Goal: Download file/media

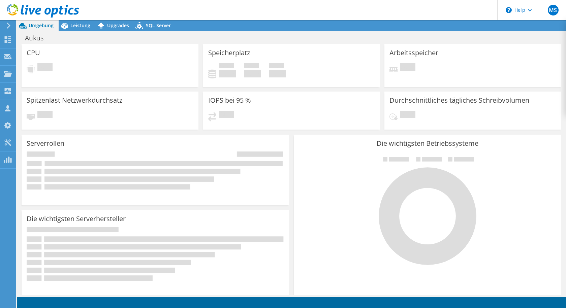
click at [5, 23] on div at bounding box center [7, 26] width 7 height 6
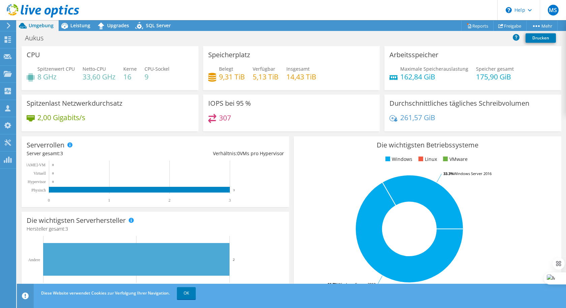
click at [7, 18] on icon at bounding box center [43, 11] width 72 height 14
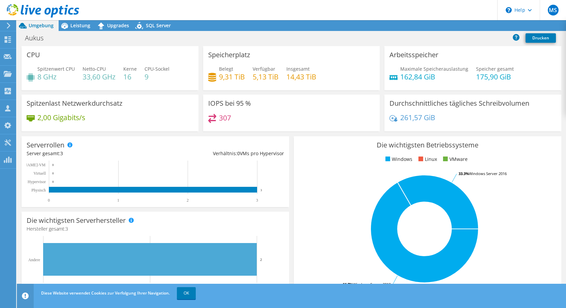
click at [6, 26] on icon at bounding box center [8, 26] width 5 height 6
click at [7, 26] on icon at bounding box center [8, 26] width 5 height 6
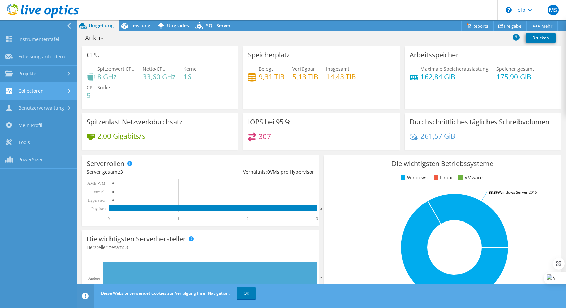
click at [66, 94] on link "Collectoren" at bounding box center [38, 91] width 77 height 17
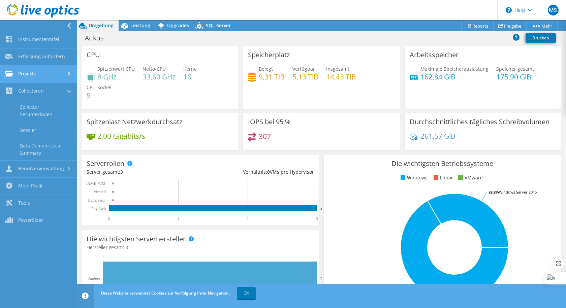
click at [67, 74] on div at bounding box center [69, 74] width 7 height 4
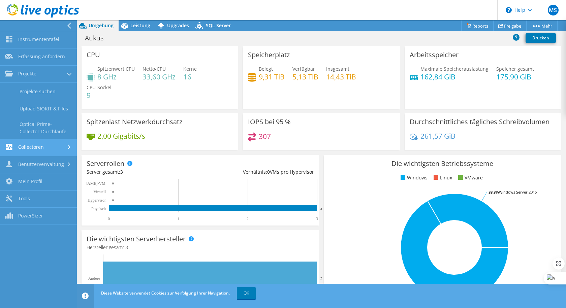
click at [64, 150] on link "Collectoren" at bounding box center [38, 147] width 77 height 17
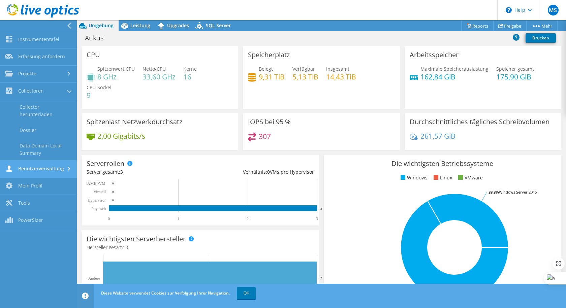
click at [68, 171] on icon at bounding box center [69, 169] width 3 height 4
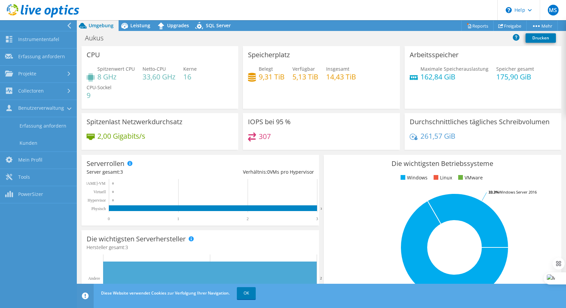
click at [124, 80] on div "Spitzenwert CPU 8 GHz Netto-CPU 33,60 GHz Kerne 16 CPU-Sockel 9" at bounding box center [160, 85] width 147 height 40
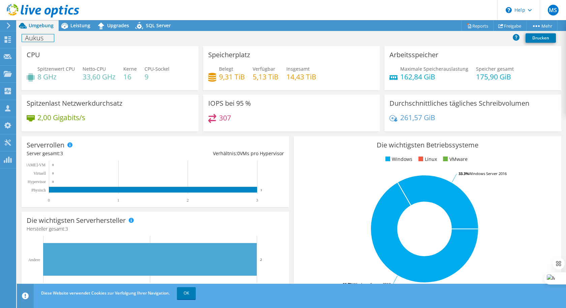
click at [39, 44] on div "Aukus Drucken" at bounding box center [291, 38] width 549 height 12
click at [442, 75] on h4 "162,84 GiB" at bounding box center [434, 76] width 68 height 7
click at [485, 28] on link "Reports" at bounding box center [477, 26] width 32 height 10
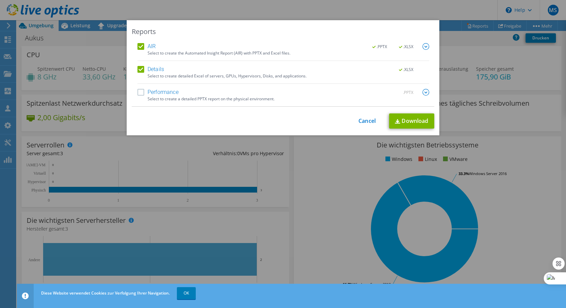
click at [426, 49] on img at bounding box center [425, 46] width 7 height 7
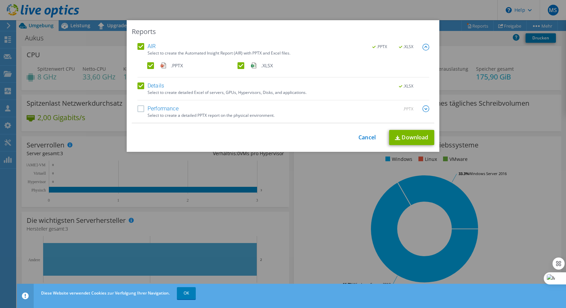
click at [423, 112] on img at bounding box center [425, 108] width 7 height 7
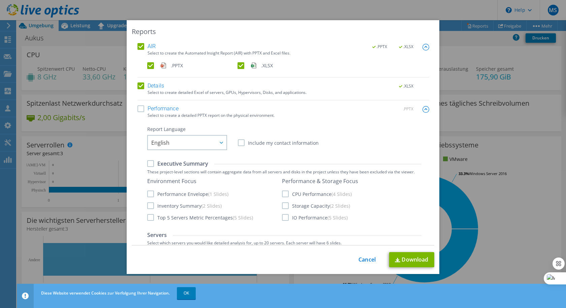
click at [133, 104] on div "AIR .PPTX .XLSX Select to create the Automated Insight Report (AIR) with PPTX a…" at bounding box center [283, 144] width 302 height 202
click at [140, 113] on div "Performance .PPTX Select to create a detailed PPTX report on the physical envir…" at bounding box center [283, 254] width 292 height 298
click at [140, 109] on label "Performance" at bounding box center [157, 108] width 41 height 7
click at [0, 0] on input "Performance" at bounding box center [0, 0] width 0 height 0
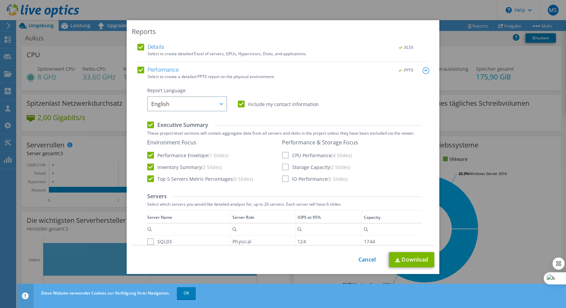
scroll to position [34, 0]
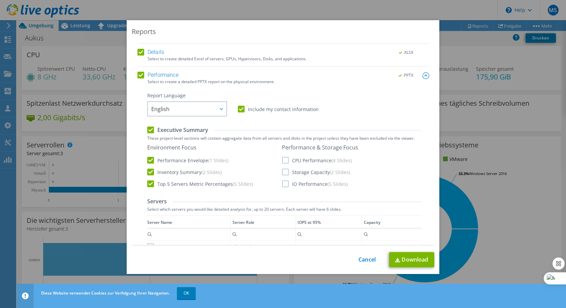
click at [139, 73] on label "Performance" at bounding box center [157, 75] width 41 height 7
click at [0, 0] on input "Performance" at bounding box center [0, 0] width 0 height 0
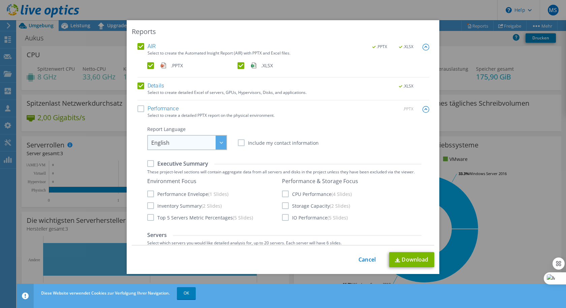
click at [206, 141] on span "English" at bounding box center [188, 143] width 75 height 14
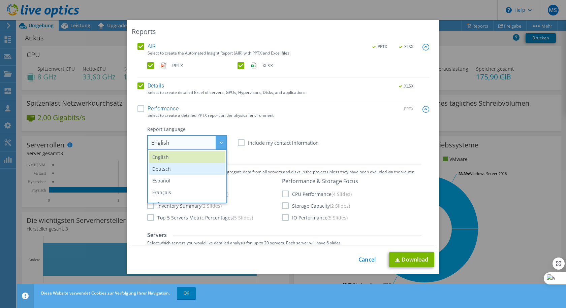
click at [176, 170] on li "Deutsch" at bounding box center [187, 169] width 76 height 12
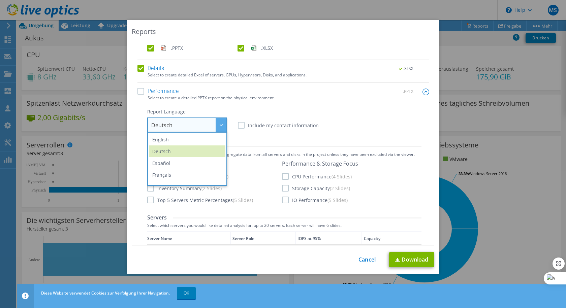
scroll to position [34, 0]
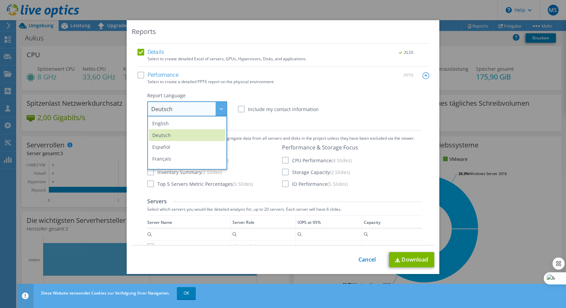
click at [310, 99] on div "Report Language English Deutsch Español Français Italiano Polski Português Русс…" at bounding box center [284, 104] width 274 height 24
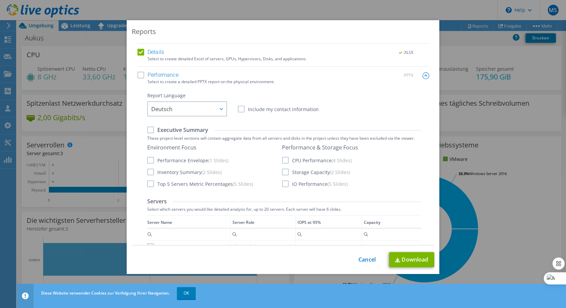
scroll to position [0, 0]
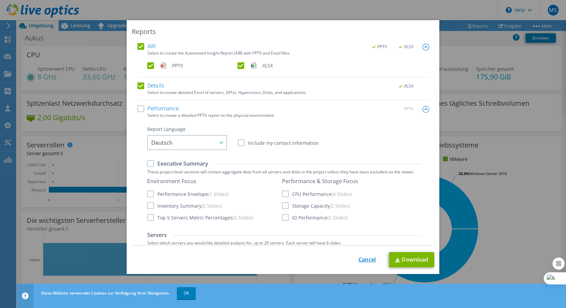
click at [367, 260] on link "Cancel" at bounding box center [366, 260] width 17 height 6
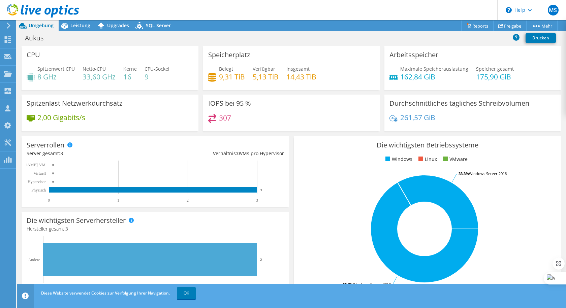
drag, startPoint x: 214, startPoint y: 71, endPoint x: 149, endPoint y: 71, distance: 65.3
click at [214, 71] on div "Belegt 9,31 TiB" at bounding box center [226, 72] width 37 height 15
click at [84, 72] on span "Netto-CPU" at bounding box center [94, 69] width 23 height 6
click at [39, 77] on h4 "8 GHz" at bounding box center [55, 76] width 37 height 7
click at [38, 51] on h3 "CPU" at bounding box center [33, 54] width 13 height 7
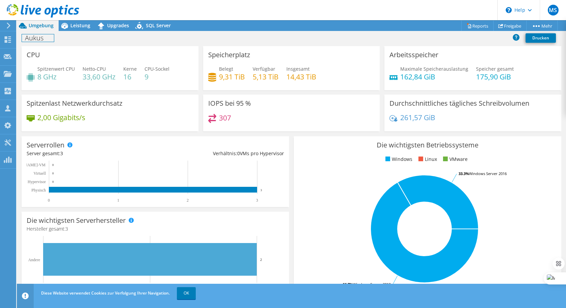
click at [35, 39] on h1 "Aukus" at bounding box center [38, 37] width 32 height 7
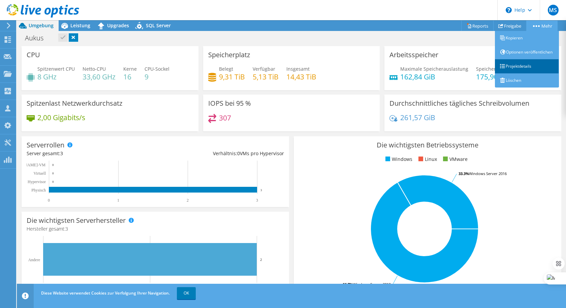
click at [511, 73] on link "Projektdetails" at bounding box center [527, 66] width 64 height 14
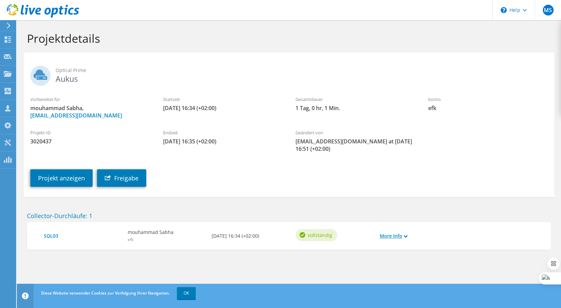
click at [401, 236] on link "More Info" at bounding box center [394, 235] width 28 height 7
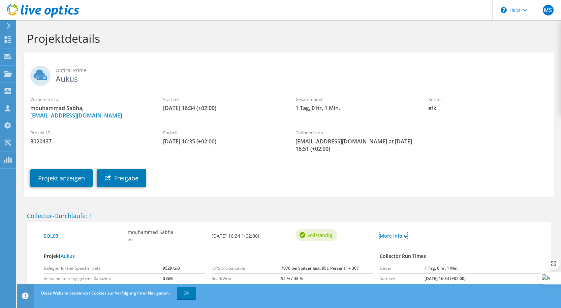
scroll to position [37, 0]
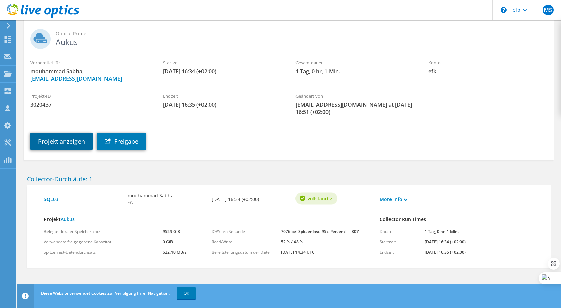
click at [68, 143] on link "Projekt anzeigen" at bounding box center [61, 142] width 62 height 18
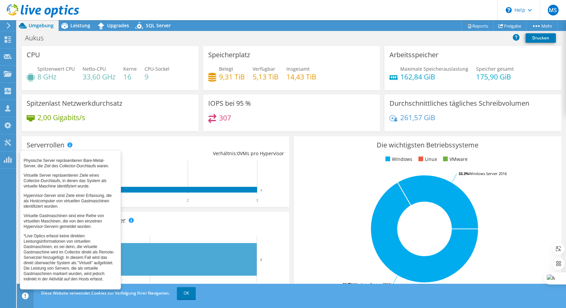
click at [70, 142] on span at bounding box center [69, 144] width 5 height 5
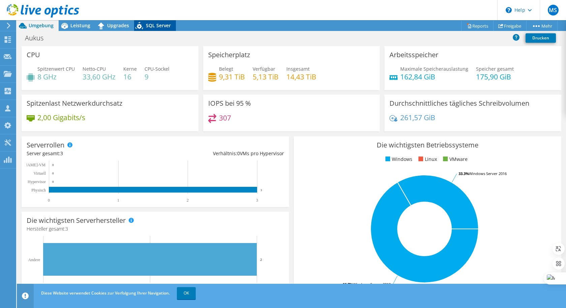
click at [157, 25] on span "SQL Server" at bounding box center [158, 25] width 25 height 6
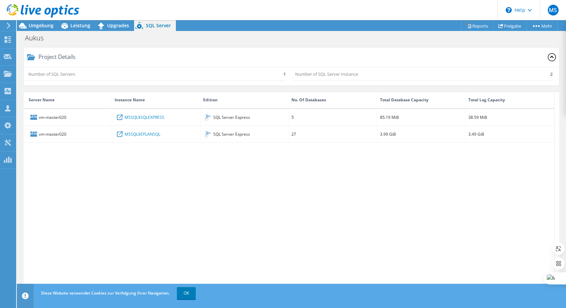
click at [86, 74] on div "Number of SQL Servers 1" at bounding box center [156, 74] width 260 height 13
click at [101, 72] on div "Number of SQL Servers 1" at bounding box center [156, 74] width 260 height 13
click at [64, 76] on p "Number of SQL Servers" at bounding box center [51, 73] width 47 height 7
click at [76, 30] on div "Leistung" at bounding box center [77, 25] width 37 height 11
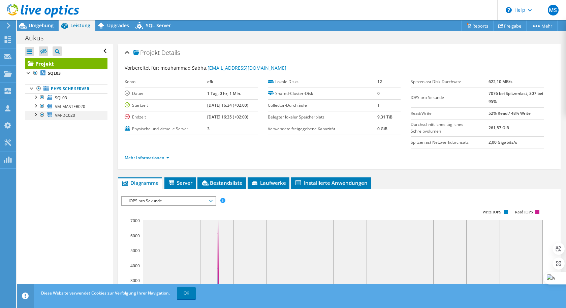
click at [41, 114] on div at bounding box center [42, 115] width 7 height 8
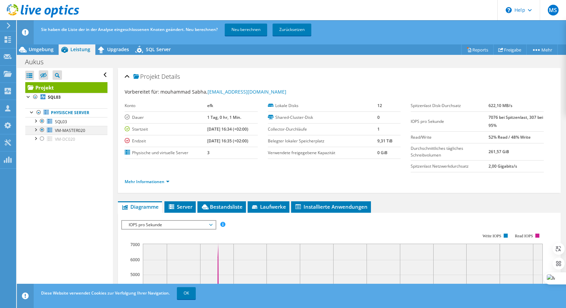
click at [42, 131] on div at bounding box center [42, 130] width 7 height 8
click at [37, 112] on div at bounding box center [38, 112] width 7 height 8
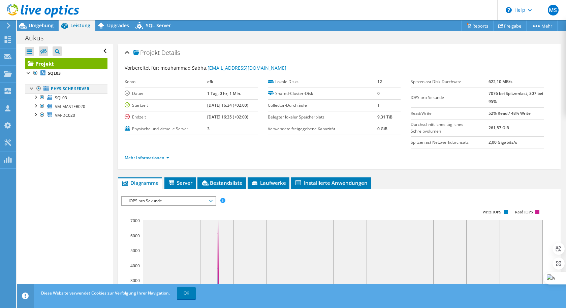
click at [41, 91] on div at bounding box center [38, 89] width 7 height 8
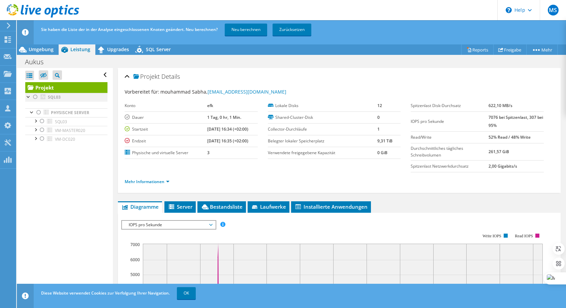
click at [34, 95] on div at bounding box center [35, 97] width 7 height 8
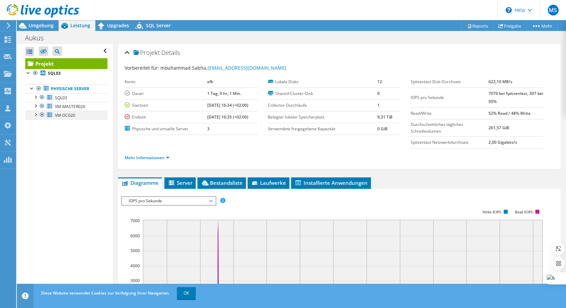
click at [44, 115] on div at bounding box center [42, 115] width 7 height 8
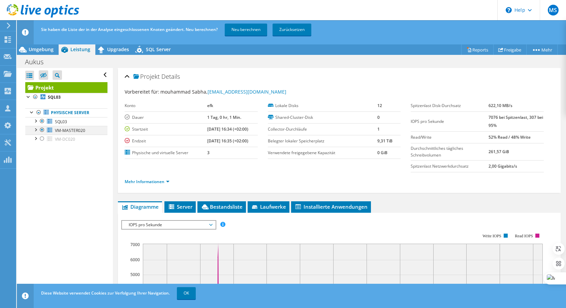
click at [41, 129] on div at bounding box center [42, 130] width 7 height 8
click at [185, 206] on span "Server" at bounding box center [180, 206] width 25 height 7
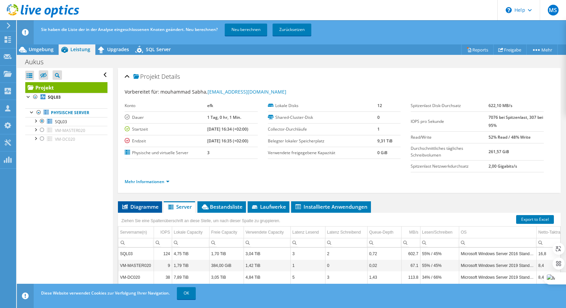
click at [146, 209] on span "Diagramme" at bounding box center [139, 206] width 37 height 7
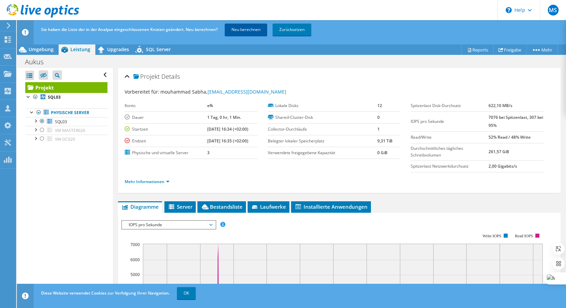
click at [235, 31] on link "Neu berechnen" at bounding box center [246, 30] width 42 height 12
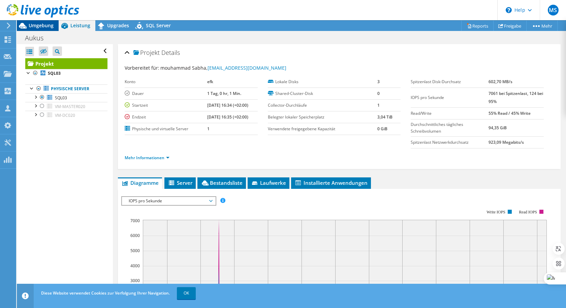
click at [46, 26] on span "Umgebung" at bounding box center [41, 25] width 25 height 6
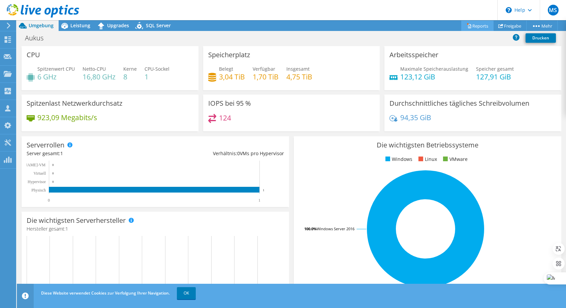
click at [477, 25] on link "Reports" at bounding box center [477, 26] width 32 height 10
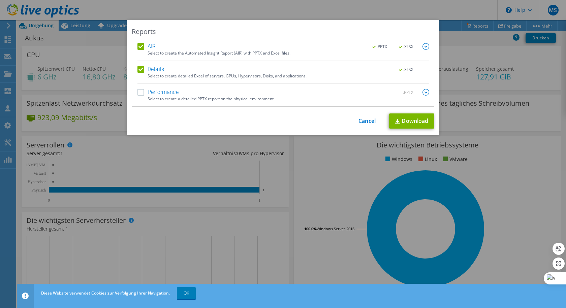
click at [140, 89] on label "Performance" at bounding box center [157, 92] width 41 height 7
click at [0, 0] on input "Performance" at bounding box center [0, 0] width 0 height 0
click at [423, 91] on img at bounding box center [425, 92] width 7 height 7
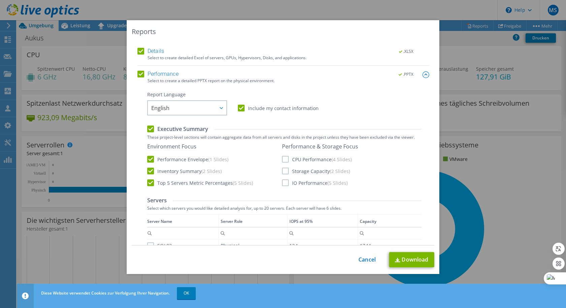
scroll to position [17, 0]
click at [199, 101] on div "Report Language English Deutsch Español Français Italiano Polski Português Русс…" at bounding box center [187, 105] width 80 height 24
click at [199, 107] on span "English" at bounding box center [188, 109] width 75 height 14
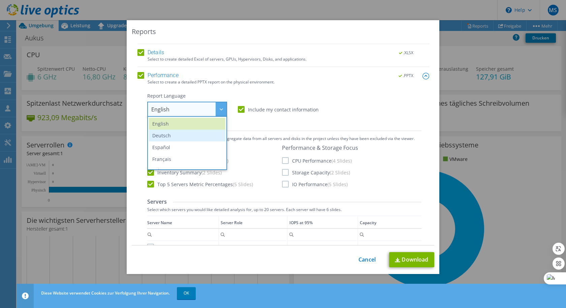
click at [176, 133] on li "Deutsch" at bounding box center [187, 136] width 76 height 12
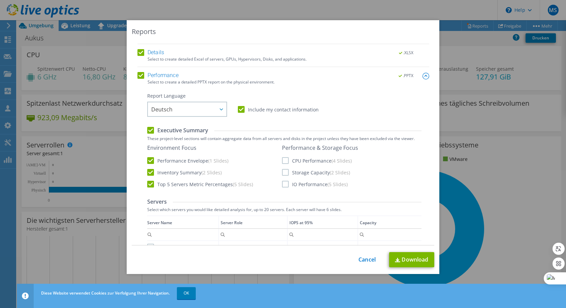
scroll to position [118, 0]
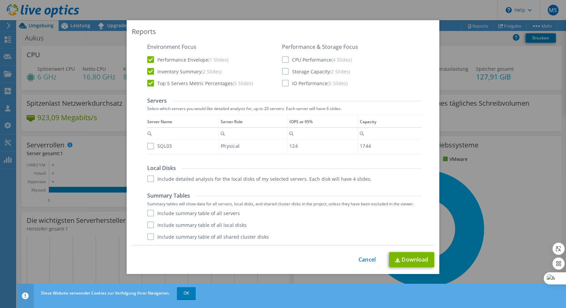
click at [149, 143] on label "SQL03" at bounding box center [159, 146] width 25 height 7
click at [0, 0] on input "SQL03" at bounding box center [0, 0] width 0 height 0
click at [149, 149] on label "SQL03" at bounding box center [159, 146] width 25 height 7
click at [0, 0] on input "SQL03" at bounding box center [0, 0] width 0 height 0
click at [150, 142] on div "SQL03" at bounding box center [182, 146] width 71 height 12
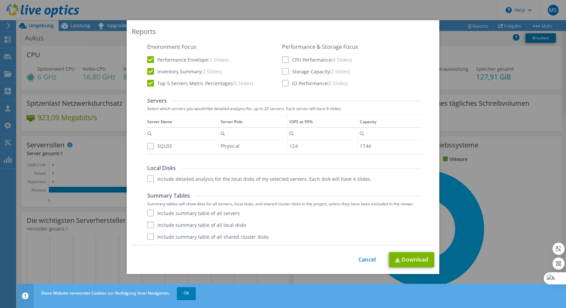
click at [151, 147] on label "SQL03" at bounding box center [159, 146] width 25 height 7
click at [0, 0] on input "SQL03" at bounding box center [0, 0] width 0 height 0
click at [148, 179] on label "Include detailed analysis for the local disks of my selected servers. Each disk…" at bounding box center [259, 178] width 224 height 7
click at [0, 0] on input "Include detailed analysis for the local disks of my selected servers. Each disk…" at bounding box center [0, 0] width 0 height 0
click at [147, 212] on label "Include summary table of all servers" at bounding box center [193, 213] width 93 height 7
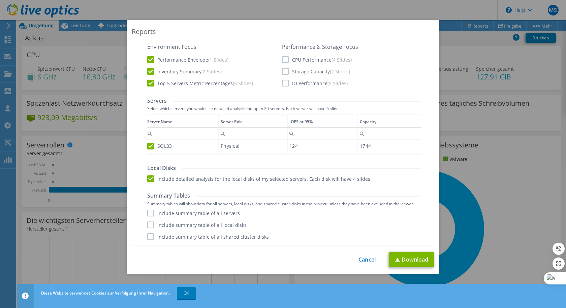
click at [0, 0] on input "Include summary table of all servers" at bounding box center [0, 0] width 0 height 0
click at [147, 229] on div "Include summary table of all servers Include summary table of all local disks I…" at bounding box center [284, 225] width 274 height 30
click at [151, 240] on div "Performance .PPTX Select to create a detailed PPTX report on the physical envir…" at bounding box center [283, 108] width 292 height 274
click at [149, 235] on label "Include summary table of all shared cluster disks" at bounding box center [208, 236] width 122 height 7
click at [0, 0] on input "Include summary table of all shared cluster disks" at bounding box center [0, 0] width 0 height 0
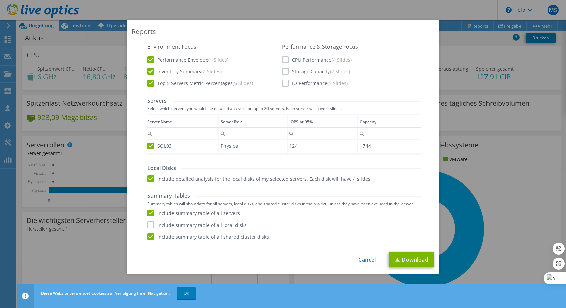
click at [149, 225] on label "Include summary table of all local disks" at bounding box center [196, 225] width 99 height 7
click at [0, 0] on input "Include summary table of all local disks" at bounding box center [0, 0] width 0 height 0
click at [401, 257] on link "Download" at bounding box center [411, 259] width 45 height 15
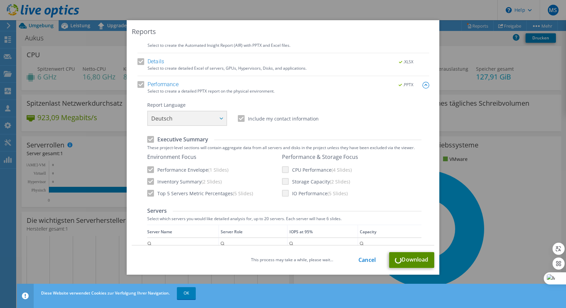
scroll to position [0, 0]
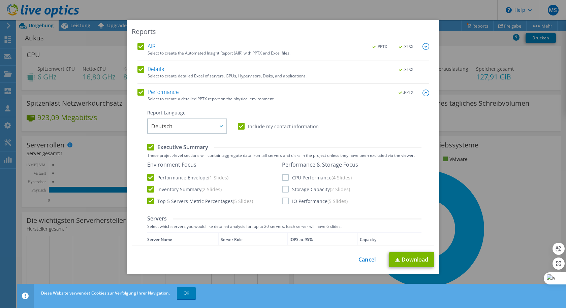
click at [362, 261] on link "Cancel" at bounding box center [366, 260] width 17 height 6
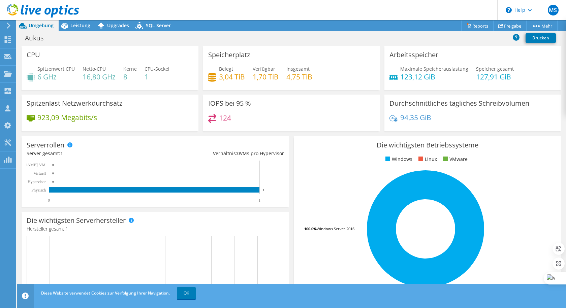
click at [44, 26] on span "Umgebung" at bounding box center [41, 25] width 25 height 6
click at [75, 26] on span "Leistung" at bounding box center [80, 25] width 20 height 6
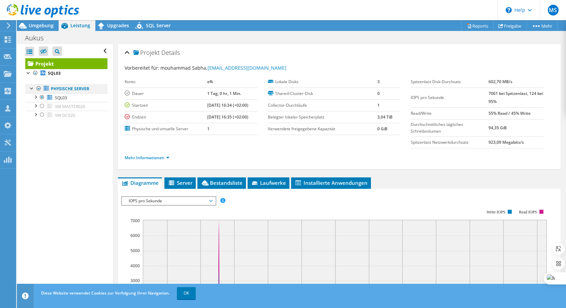
click at [41, 89] on div at bounding box center [38, 89] width 7 height 8
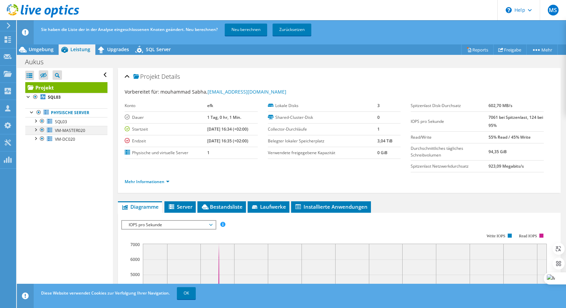
click at [43, 130] on div at bounding box center [42, 130] width 7 height 8
click at [38, 112] on div at bounding box center [38, 112] width 7 height 8
click at [34, 95] on div at bounding box center [35, 97] width 7 height 8
click at [42, 129] on div at bounding box center [42, 130] width 7 height 8
click at [255, 30] on link "Neu berechnen" at bounding box center [246, 30] width 42 height 12
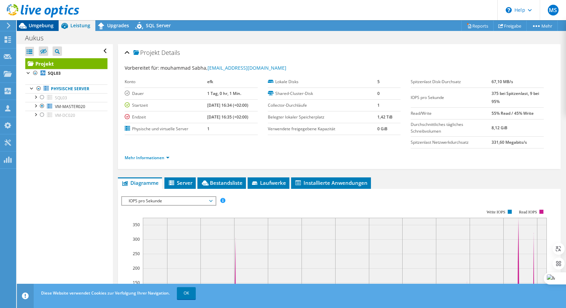
click at [41, 25] on span "Umgebung" at bounding box center [41, 25] width 25 height 6
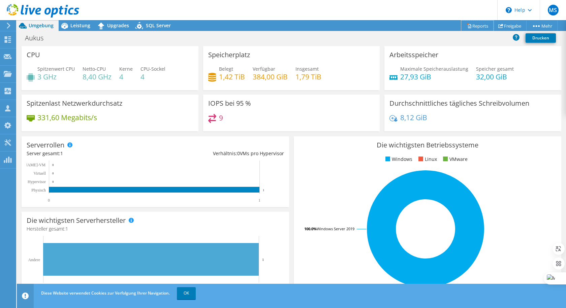
click at [474, 25] on link "Reports" at bounding box center [477, 26] width 32 height 10
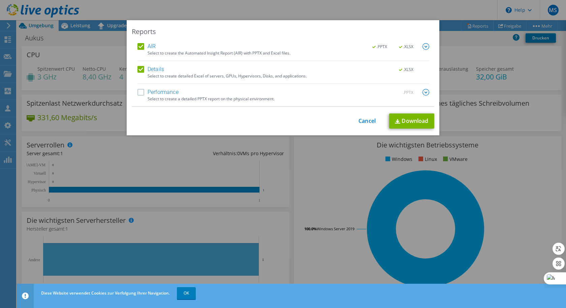
click at [141, 91] on label "Performance" at bounding box center [157, 92] width 41 height 7
click at [0, 0] on input "Performance" at bounding box center [0, 0] width 0 height 0
click at [431, 123] on link "Download" at bounding box center [411, 121] width 45 height 15
click at [425, 91] on img at bounding box center [425, 92] width 7 height 7
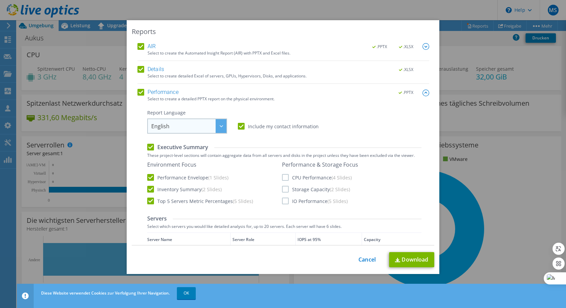
click at [186, 131] on span "English" at bounding box center [188, 126] width 75 height 14
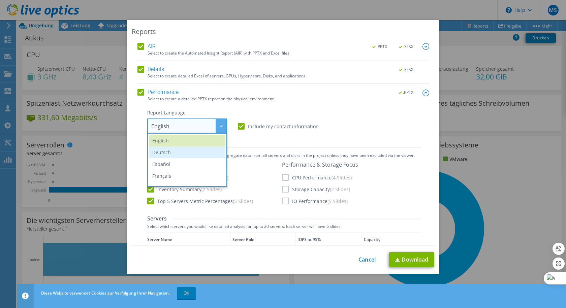
click at [175, 152] on li "Deutsch" at bounding box center [187, 153] width 76 height 12
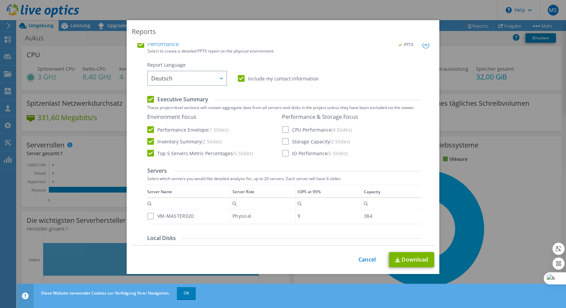
scroll to position [101, 0]
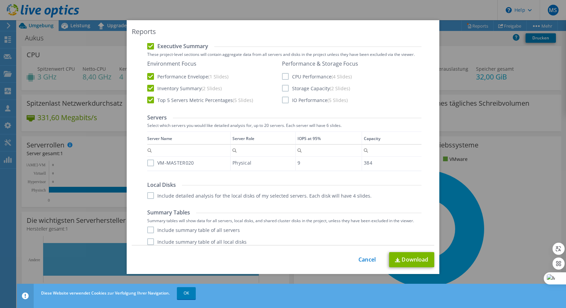
click at [150, 163] on label "VM-MASTER020" at bounding box center [170, 163] width 46 height 7
click at [0, 0] on input "VM-MASTER020" at bounding box center [0, 0] width 0 height 0
click at [147, 197] on label "Include detailed analysis for the local disks of my selected servers. Each disk…" at bounding box center [259, 195] width 224 height 7
click at [0, 0] on input "Include detailed analysis for the local disks of my selected servers. Each disk…" at bounding box center [0, 0] width 0 height 0
click at [152, 231] on label "Include summary table of all servers" at bounding box center [193, 230] width 93 height 7
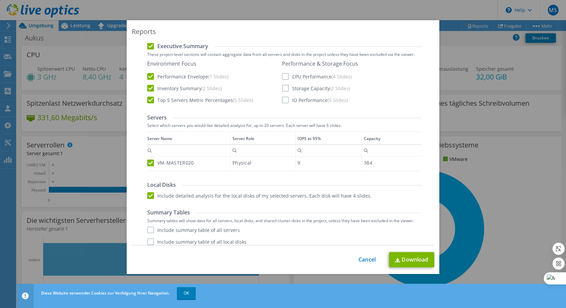
click at [0, 0] on input "Include summary table of all servers" at bounding box center [0, 0] width 0 height 0
click at [148, 239] on label "Include summary table of all local disks" at bounding box center [196, 241] width 99 height 7
click at [0, 0] on input "Include summary table of all local disks" at bounding box center [0, 0] width 0 height 0
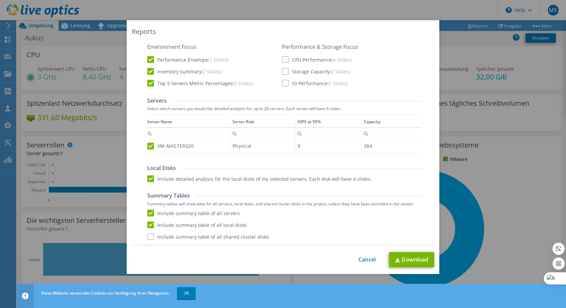
click at [149, 235] on label "Include summary table of all shared cluster disks" at bounding box center [208, 236] width 122 height 7
click at [0, 0] on input "Include summary table of all shared cluster disks" at bounding box center [0, 0] width 0 height 0
click at [414, 264] on link "Download" at bounding box center [411, 259] width 45 height 15
click at [367, 259] on link "Cancel" at bounding box center [366, 260] width 17 height 6
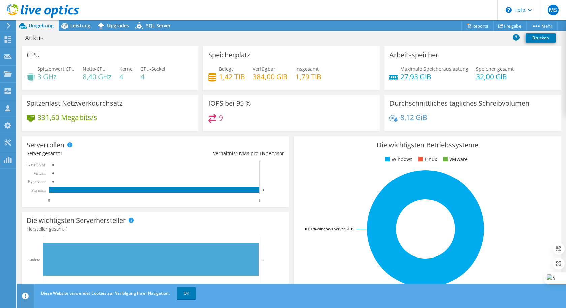
click at [24, 24] on icon at bounding box center [23, 26] width 8 height 6
click at [11, 26] on icon at bounding box center [8, 26] width 5 height 6
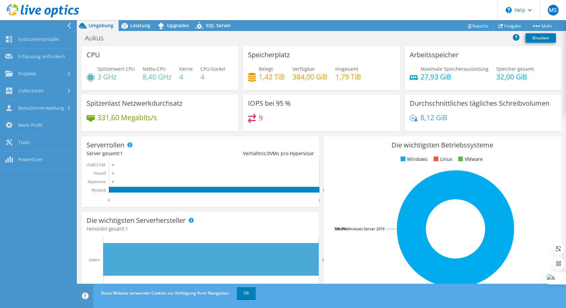
click at [94, 24] on span "Umgebung" at bounding box center [101, 25] width 25 height 6
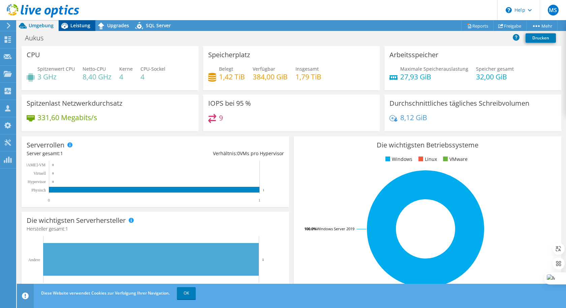
click at [80, 26] on span "Leistung" at bounding box center [80, 25] width 20 height 6
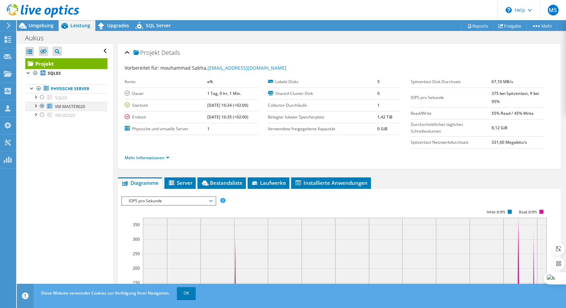
click at [40, 106] on div at bounding box center [42, 106] width 7 height 8
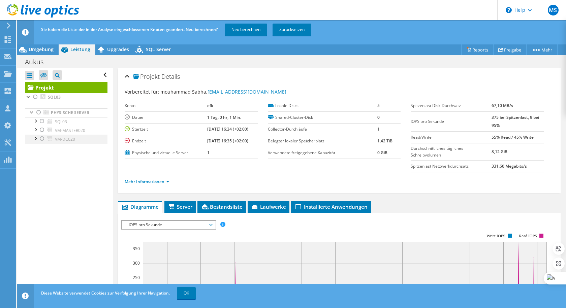
click at [40, 138] on div at bounding box center [42, 139] width 7 height 8
click at [240, 30] on link "Neu berechnen" at bounding box center [246, 30] width 42 height 12
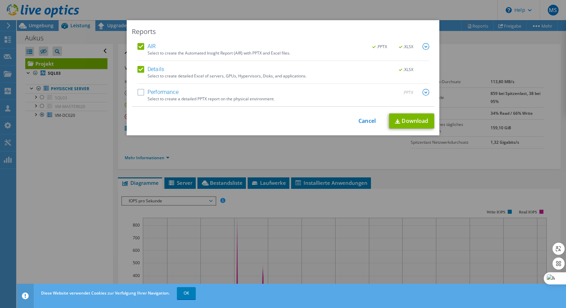
click at [139, 90] on label "Performance" at bounding box center [157, 92] width 41 height 7
click at [0, 0] on input "Performance" at bounding box center [0, 0] width 0 height 0
click at [418, 91] on div ".PPTX" at bounding box center [409, 92] width 39 height 7
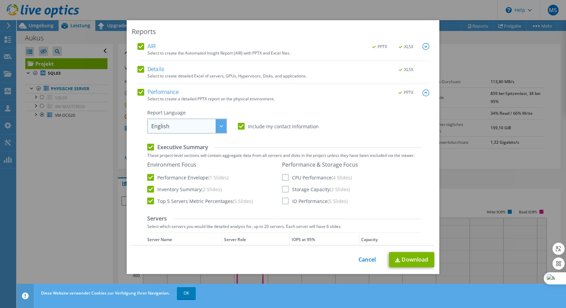
click at [190, 127] on span "English" at bounding box center [188, 126] width 75 height 14
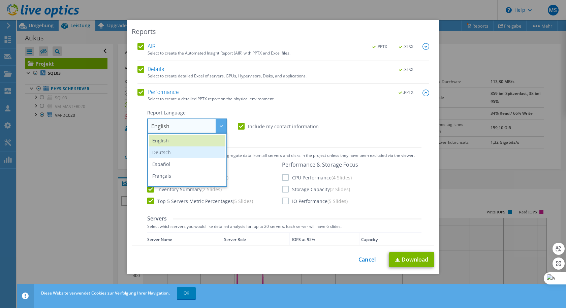
click at [161, 152] on li "Deutsch" at bounding box center [187, 153] width 76 height 12
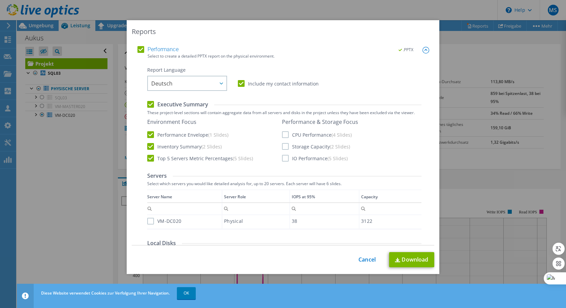
scroll to position [101, 0]
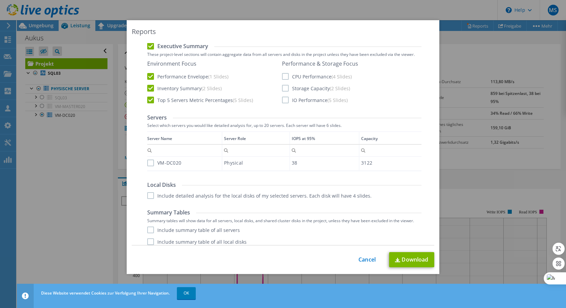
click at [150, 166] on label "VM-DC020" at bounding box center [164, 163] width 34 height 7
click at [0, 0] on input "VM-DC020" at bounding box center [0, 0] width 0 height 0
click at [148, 193] on label "Include detailed analysis for the local disks of my selected servers. Each disk…" at bounding box center [259, 195] width 224 height 7
click at [0, 0] on input "Include detailed analysis for the local disks of my selected servers. Each disk…" at bounding box center [0, 0] width 0 height 0
drag, startPoint x: 148, startPoint y: 227, endPoint x: 149, endPoint y: 237, distance: 9.9
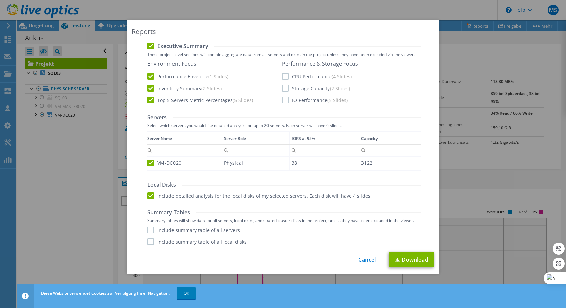
click at [148, 229] on label "Include summary table of all servers" at bounding box center [193, 230] width 93 height 7
click at [0, 0] on input "Include summary table of all servers" at bounding box center [0, 0] width 0 height 0
click at [150, 244] on label "Include summary table of all local disks" at bounding box center [196, 241] width 99 height 7
click at [0, 0] on input "Include summary table of all local disks" at bounding box center [0, 0] width 0 height 0
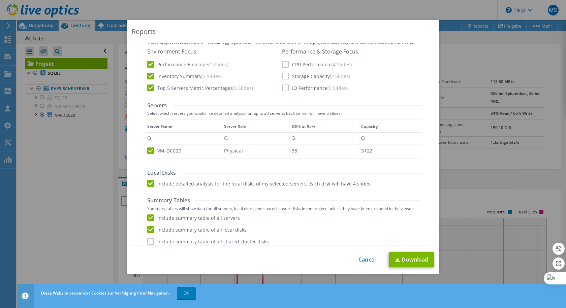
scroll to position [118, 0]
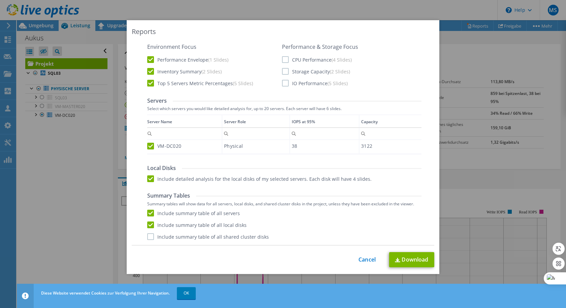
click at [148, 238] on label "Include summary table of all shared cluster disks" at bounding box center [208, 236] width 122 height 7
click at [0, 0] on input "Include summary table of all shared cluster disks" at bounding box center [0, 0] width 0 height 0
click at [414, 263] on link "Download" at bounding box center [411, 259] width 45 height 15
click at [367, 260] on link "Cancel" at bounding box center [366, 260] width 17 height 6
